Goal: Task Accomplishment & Management: Manage account settings

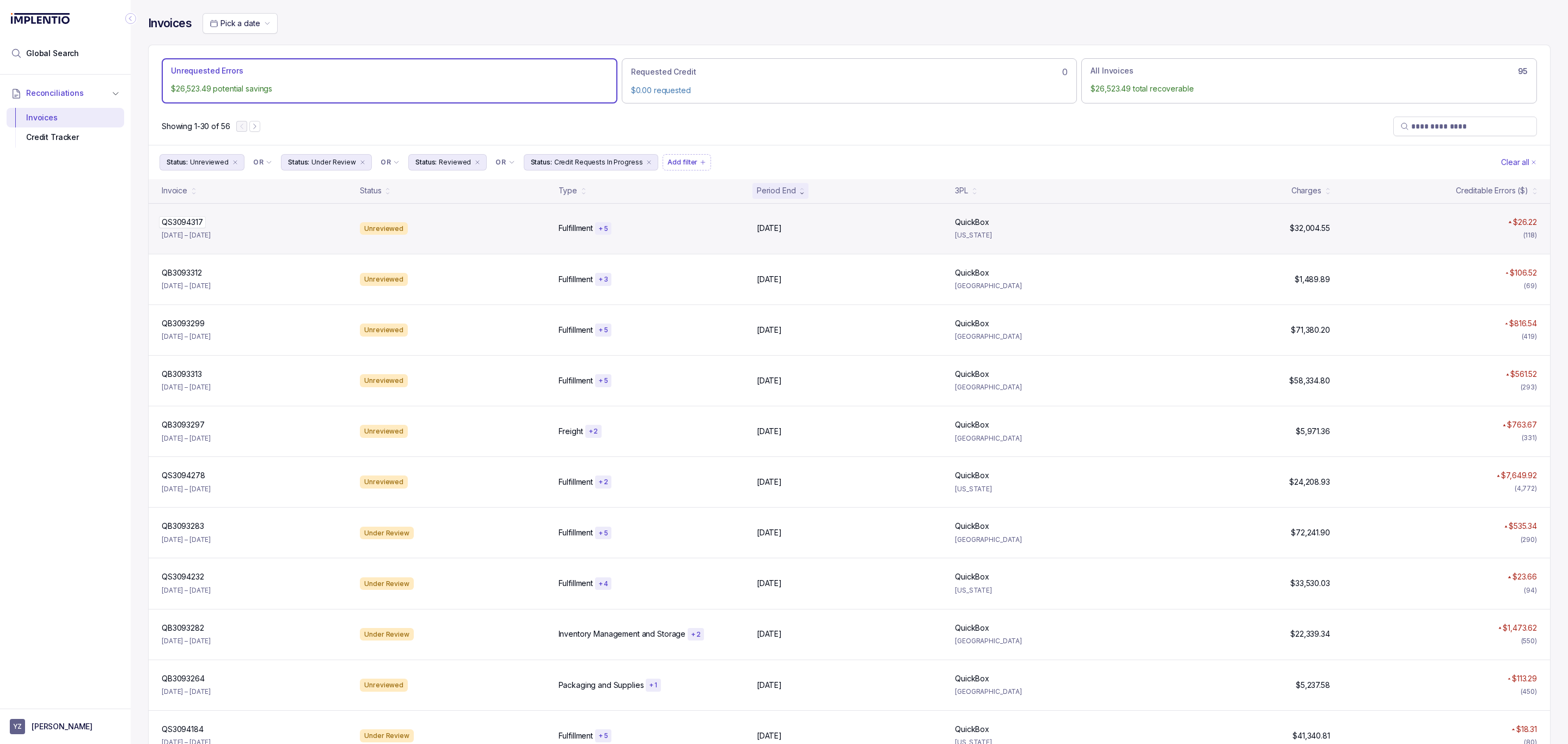
click at [187, 221] on p "QS3094317" at bounding box center [182, 222] width 47 height 12
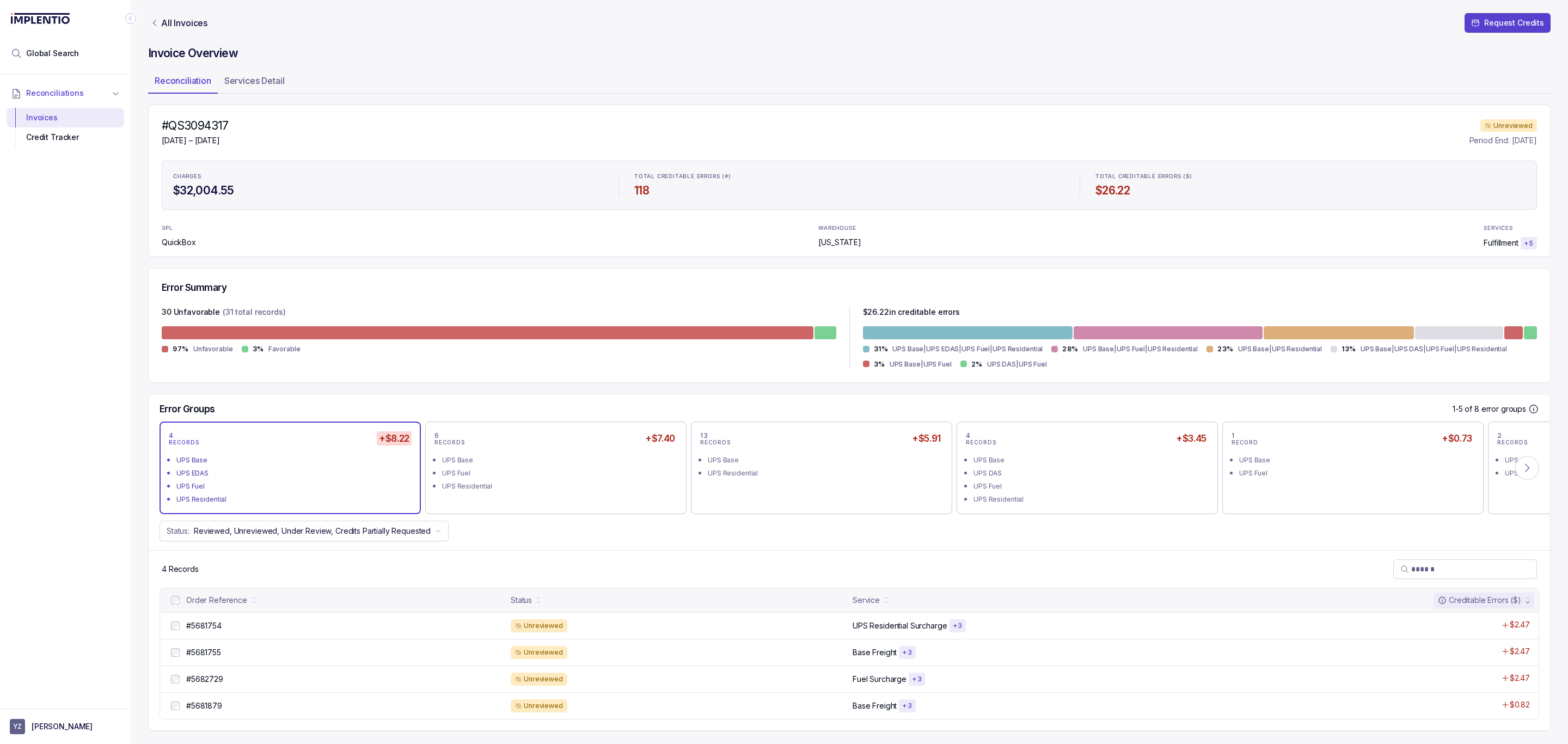
scroll to position [4, 0]
click at [208, 622] on p "#5681754" at bounding box center [203, 626] width 41 height 12
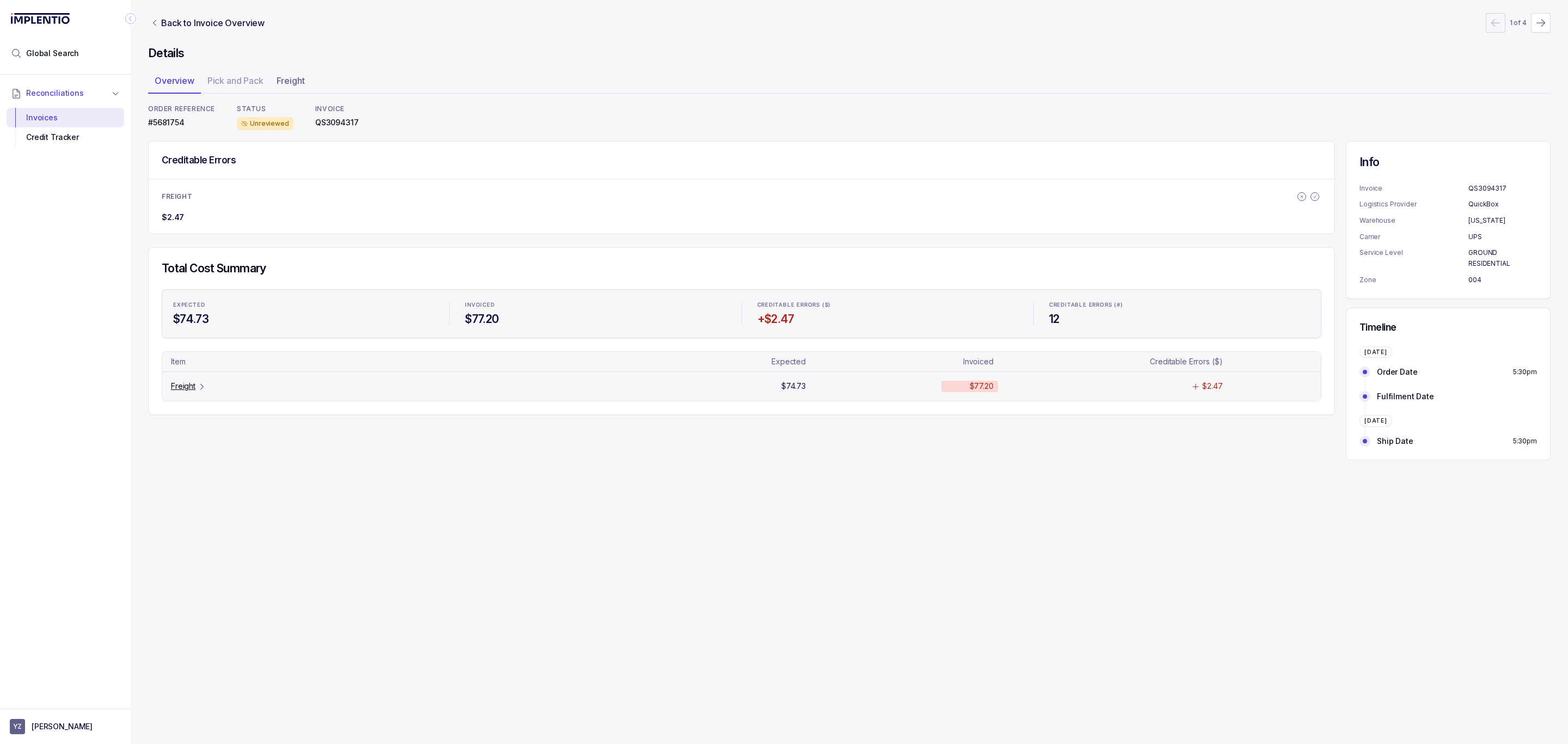
click at [186, 391] on p "Freight" at bounding box center [183, 386] width 24 height 11
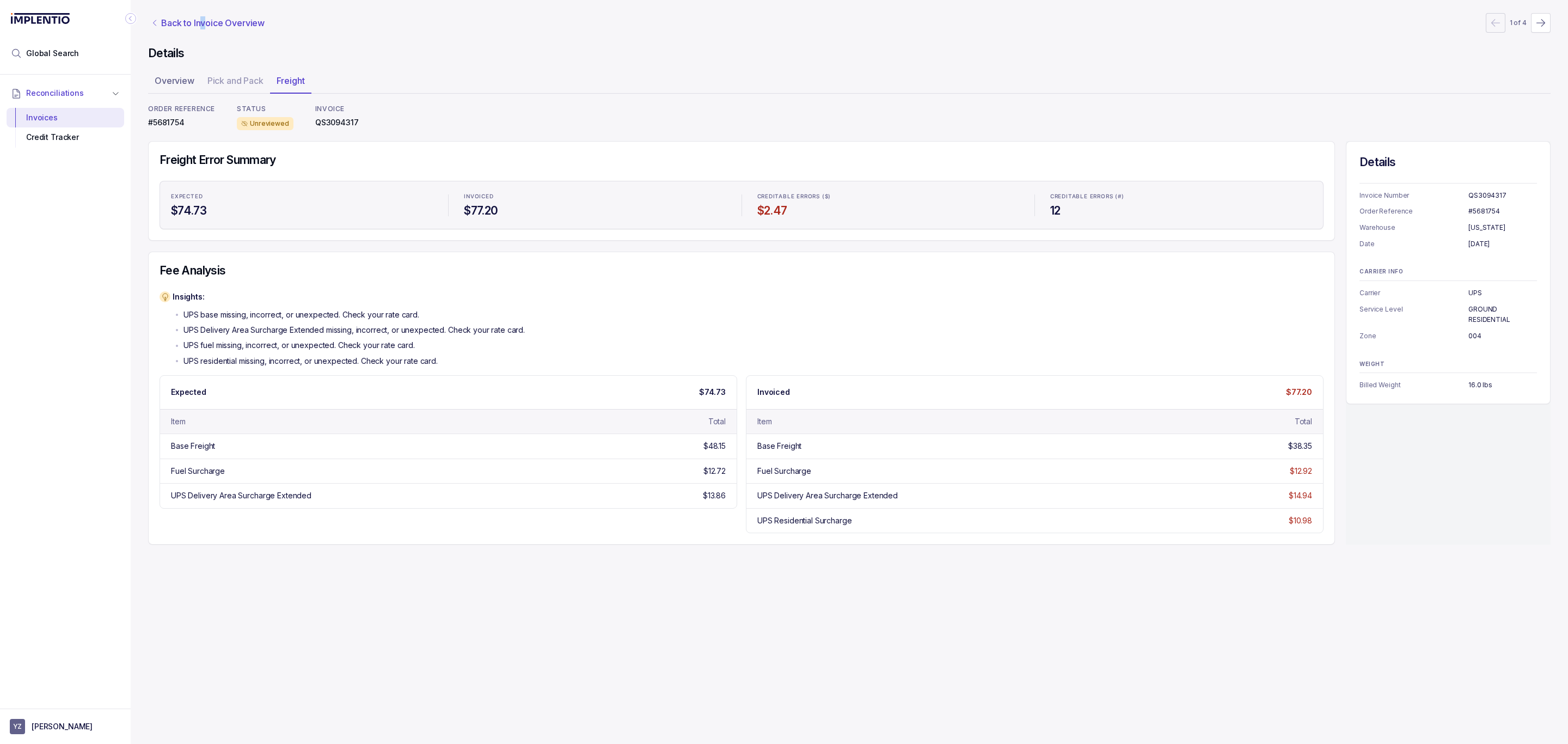
click at [204, 23] on p "Back to Invoice Overview" at bounding box center [213, 23] width 103 height 13
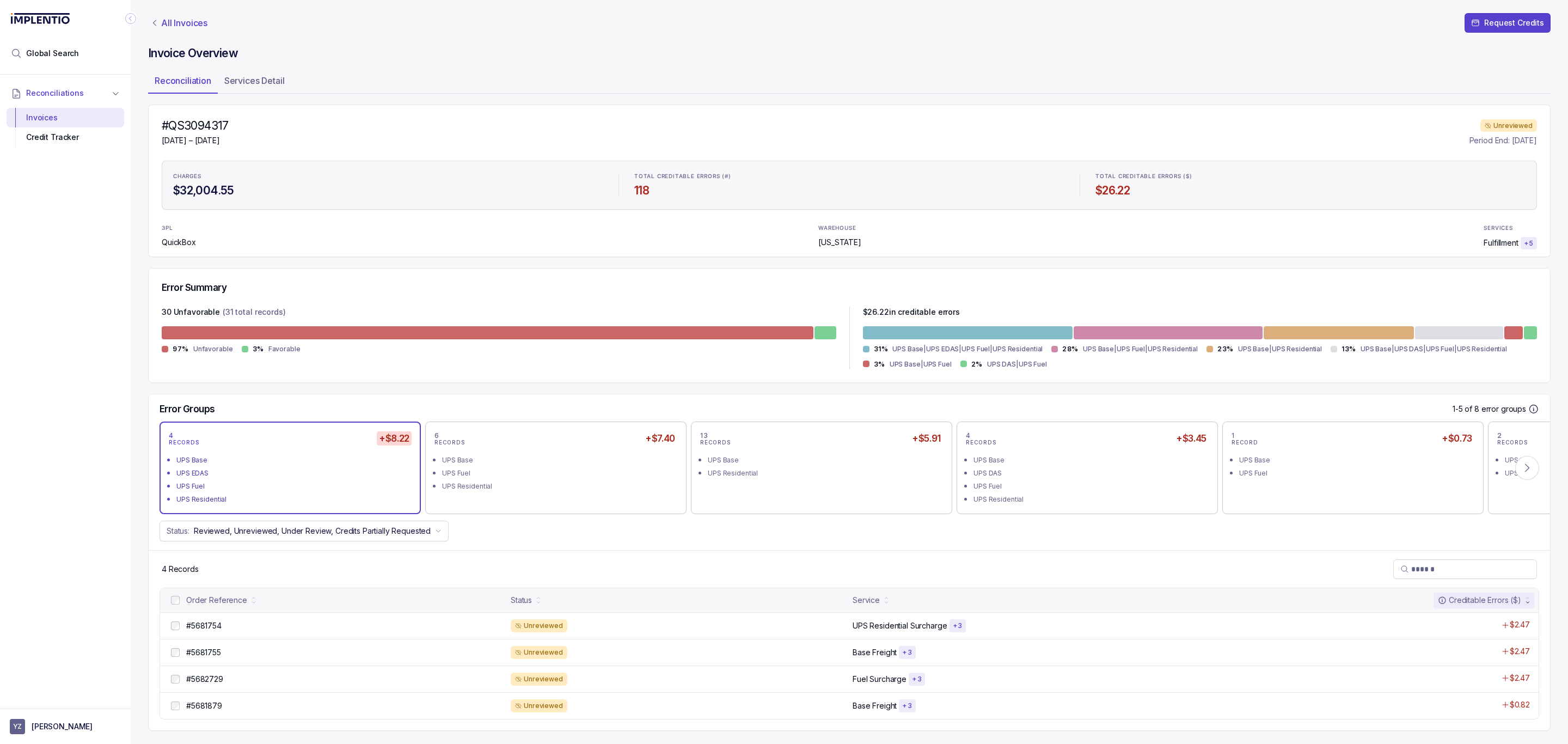
click at [186, 18] on p "All Invoices" at bounding box center [184, 23] width 46 height 11
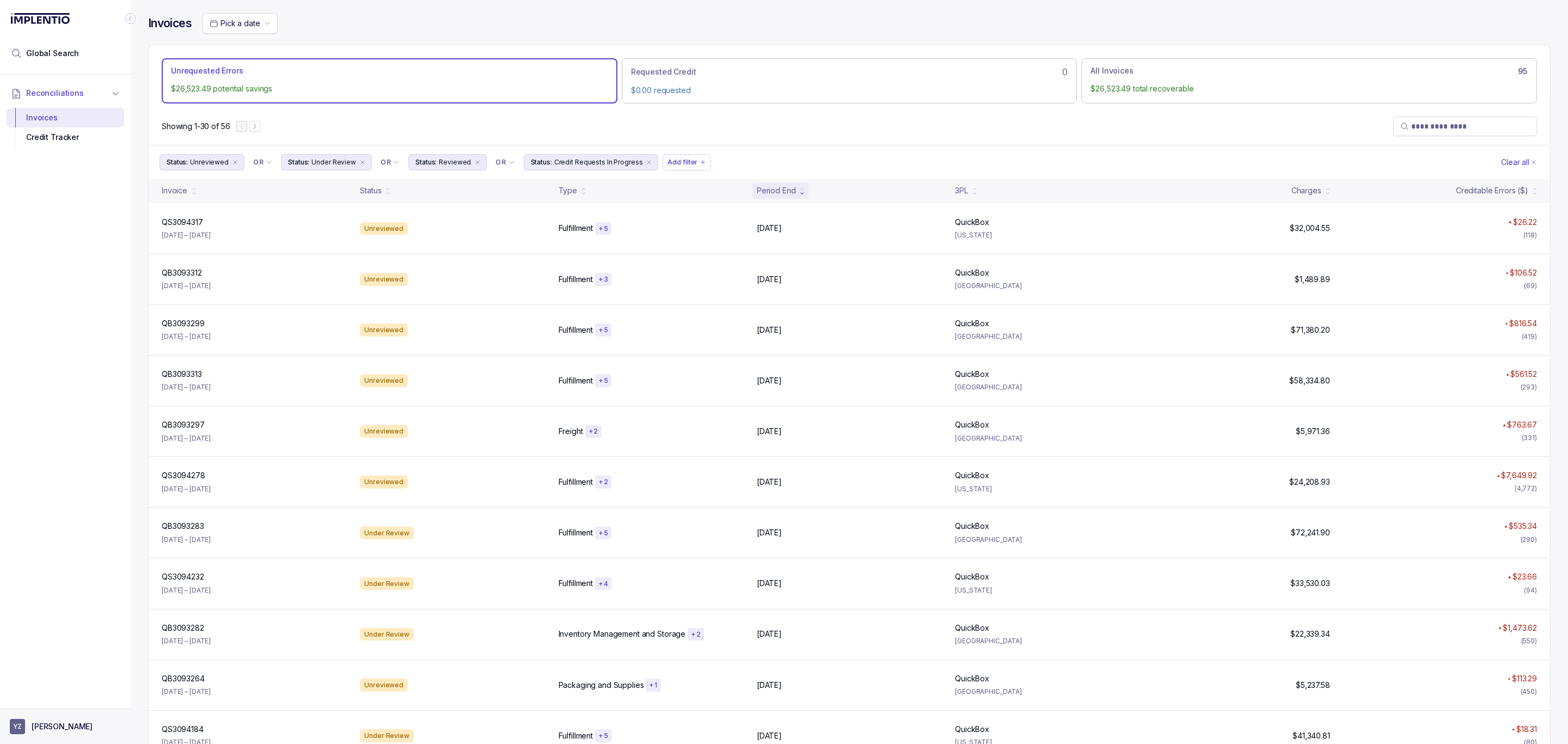
click at [29, 718] on aside "YZ [PERSON_NAME]" at bounding box center [65, 726] width 131 height 35
click at [39, 723] on p "[PERSON_NAME]" at bounding box center [62, 726] width 61 height 11
click at [41, 707] on p "Logout" at bounding box center [72, 703] width 90 height 11
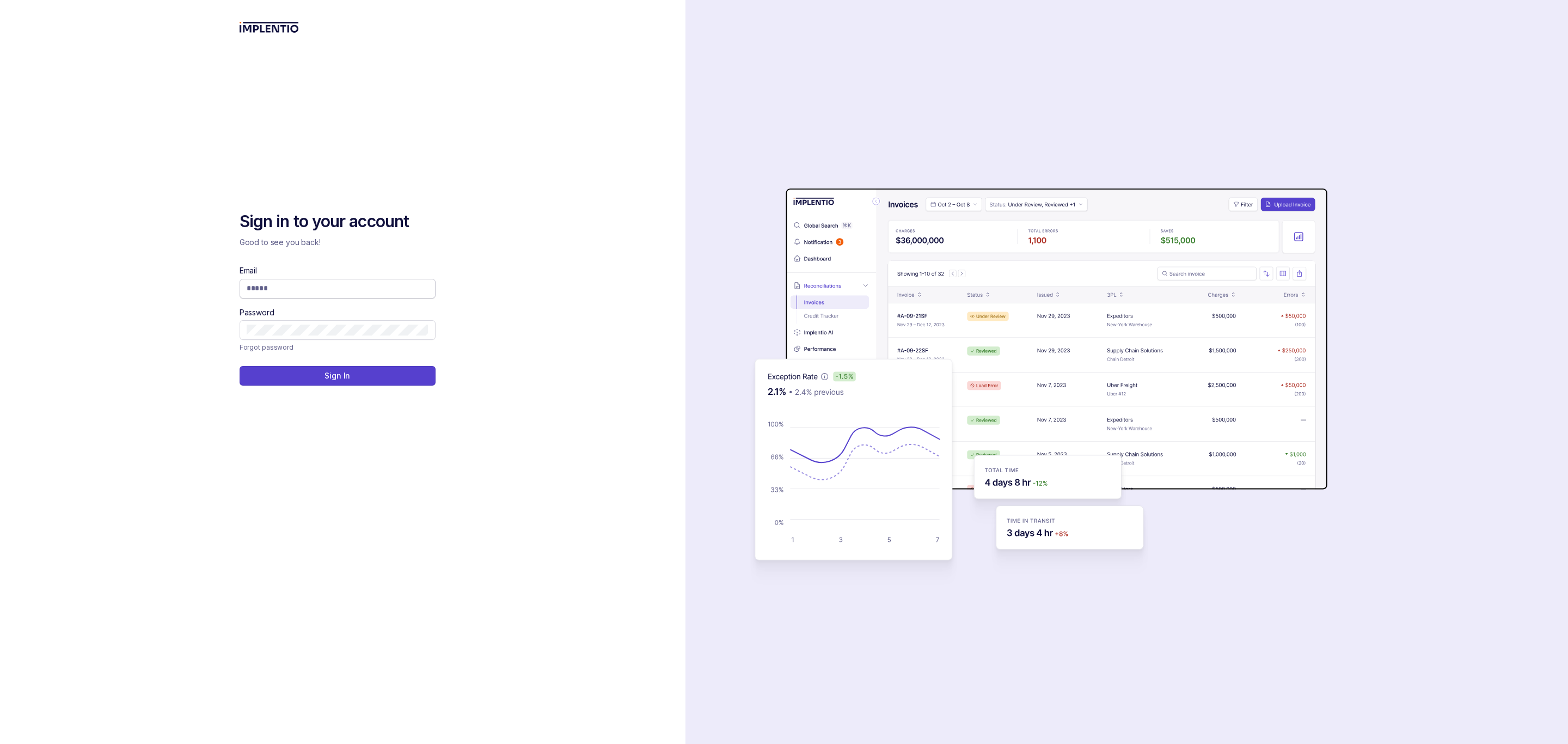
click at [353, 284] on input "Email" at bounding box center [337, 288] width 182 height 11
type input "**********"
